Goal: Information Seeking & Learning: Learn about a topic

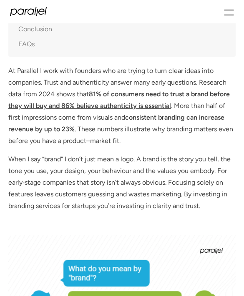
scroll to position [407, 0]
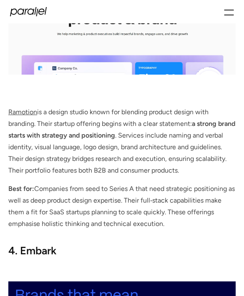
scroll to position [1910, 0]
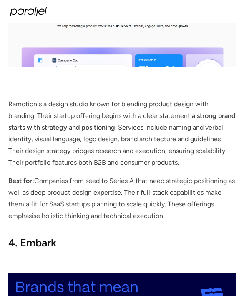
click at [139, 126] on p "Ramotion is a design studio known for blending product design with branding. Th…" at bounding box center [121, 134] width 227 height 70
click at [140, 126] on p "Ramotion is a design studio known for blending product design with branding. Th…" at bounding box center [121, 134] width 227 height 70
click at [38, 155] on p "Ramotion is a design studio known for blending product design with branding. Th…" at bounding box center [121, 134] width 227 height 70
click at [40, 154] on p "Ramotion is a design studio known for blending product design with branding. Th…" at bounding box center [121, 134] width 227 height 70
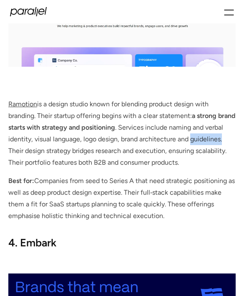
click at [39, 154] on p "Ramotion is a design studio known for blending product design with branding. Th…" at bounding box center [121, 134] width 227 height 70
click at [52, 165] on p "Ramotion is a design studio known for blending product design with branding. Th…" at bounding box center [121, 134] width 227 height 70
click at [34, 149] on p "Ramotion is a design studio known for blending product design with branding. Th…" at bounding box center [121, 134] width 227 height 70
click at [39, 152] on p "Ramotion is a design studio known for blending product design with branding. Th…" at bounding box center [121, 134] width 227 height 70
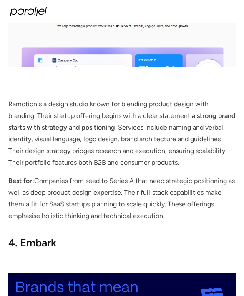
click at [39, 152] on p "Ramotion is a design studio known for blending product design with branding. Th…" at bounding box center [121, 134] width 227 height 70
click at [37, 150] on p "Ramotion is a design studio known for blending product design with branding. Th…" at bounding box center [121, 134] width 227 height 70
click at [36, 150] on p "Ramotion is a design studio known for blending product design with branding. Th…" at bounding box center [121, 134] width 227 height 70
click at [41, 145] on p "Ramotion is a design studio known for blending product design with branding. Th…" at bounding box center [121, 134] width 227 height 70
click at [40, 149] on p "Ramotion is a design studio known for blending product design with branding. Th…" at bounding box center [121, 134] width 227 height 70
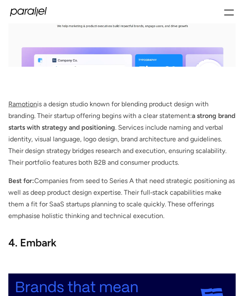
click at [40, 149] on p "Ramotion is a design studio known for blending product design with branding. Th…" at bounding box center [121, 134] width 227 height 70
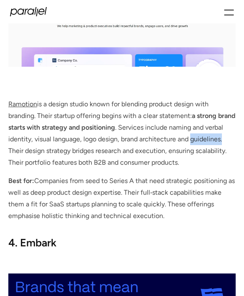
click at [31, 150] on p "Ramotion is a design studio known for blending product design with branding. Th…" at bounding box center [121, 134] width 227 height 70
click at [32, 150] on p "Ramotion is a design studio known for blending product design with branding. Th…" at bounding box center [121, 134] width 227 height 70
click at [50, 132] on p "Ramotion is a design studio known for blending product design with branding. Th…" at bounding box center [121, 134] width 227 height 70
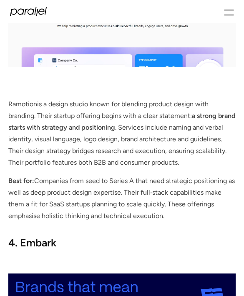
click at [142, 129] on p "Ramotion is a design studio known for blending product design with branding. Th…" at bounding box center [121, 134] width 227 height 70
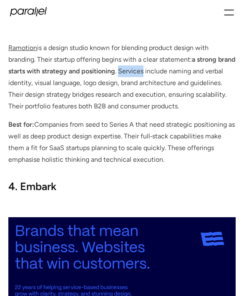
scroll to position [1708, 0]
